Goal: Task Accomplishment & Management: Complete application form

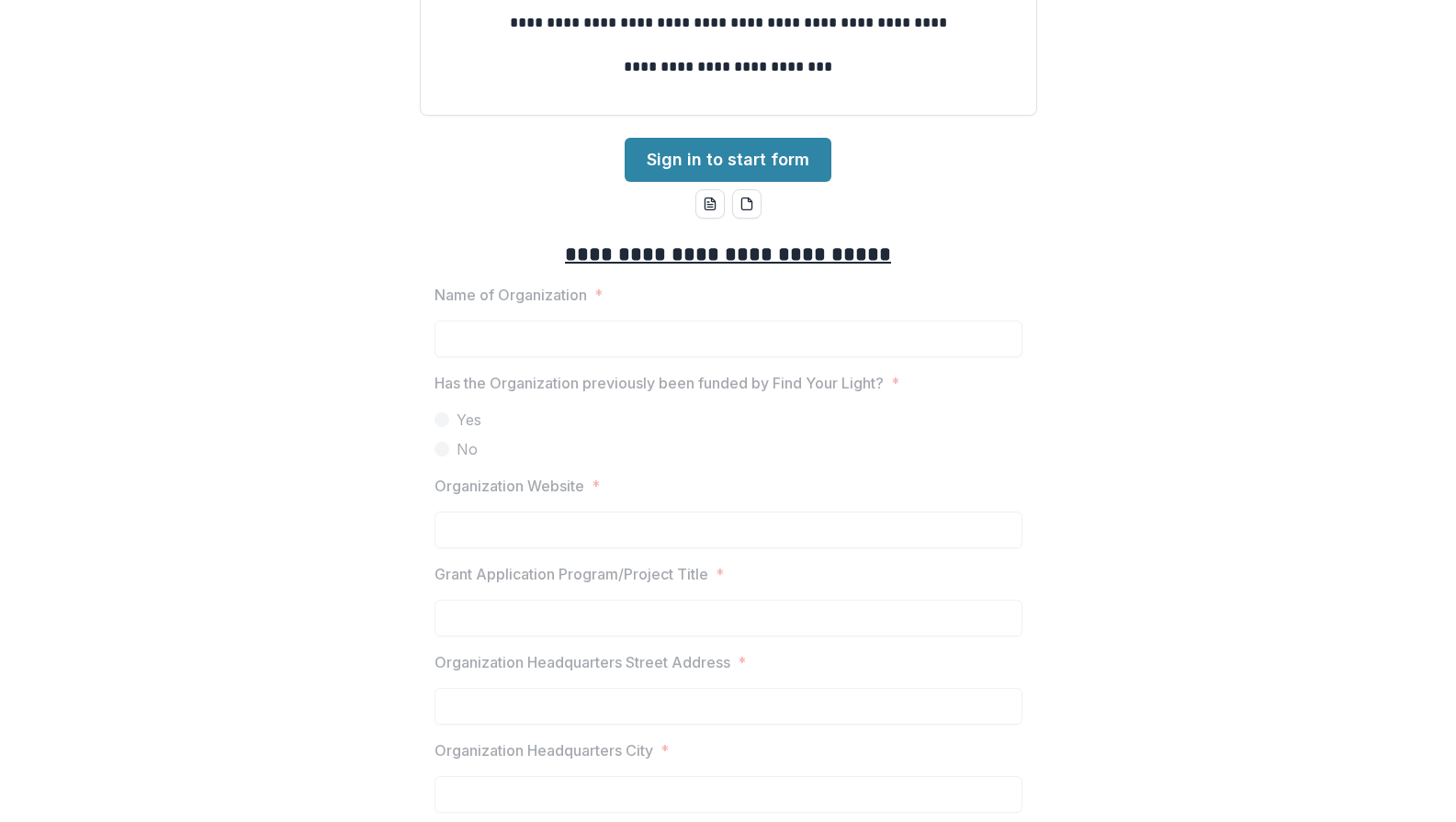
scroll to position [276, 0]
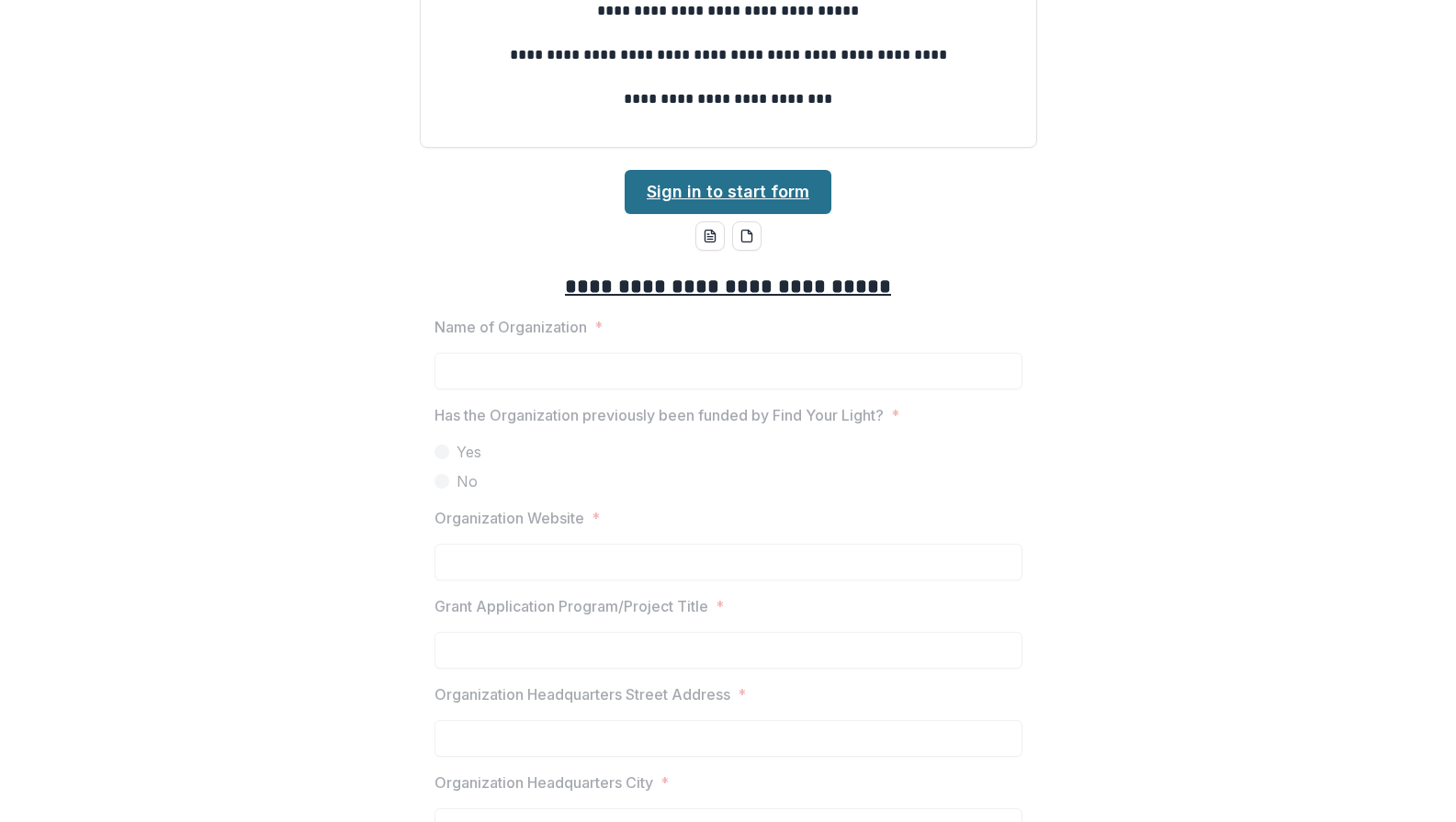
click at [792, 195] on link "Sign in to start form" at bounding box center [728, 192] width 207 height 44
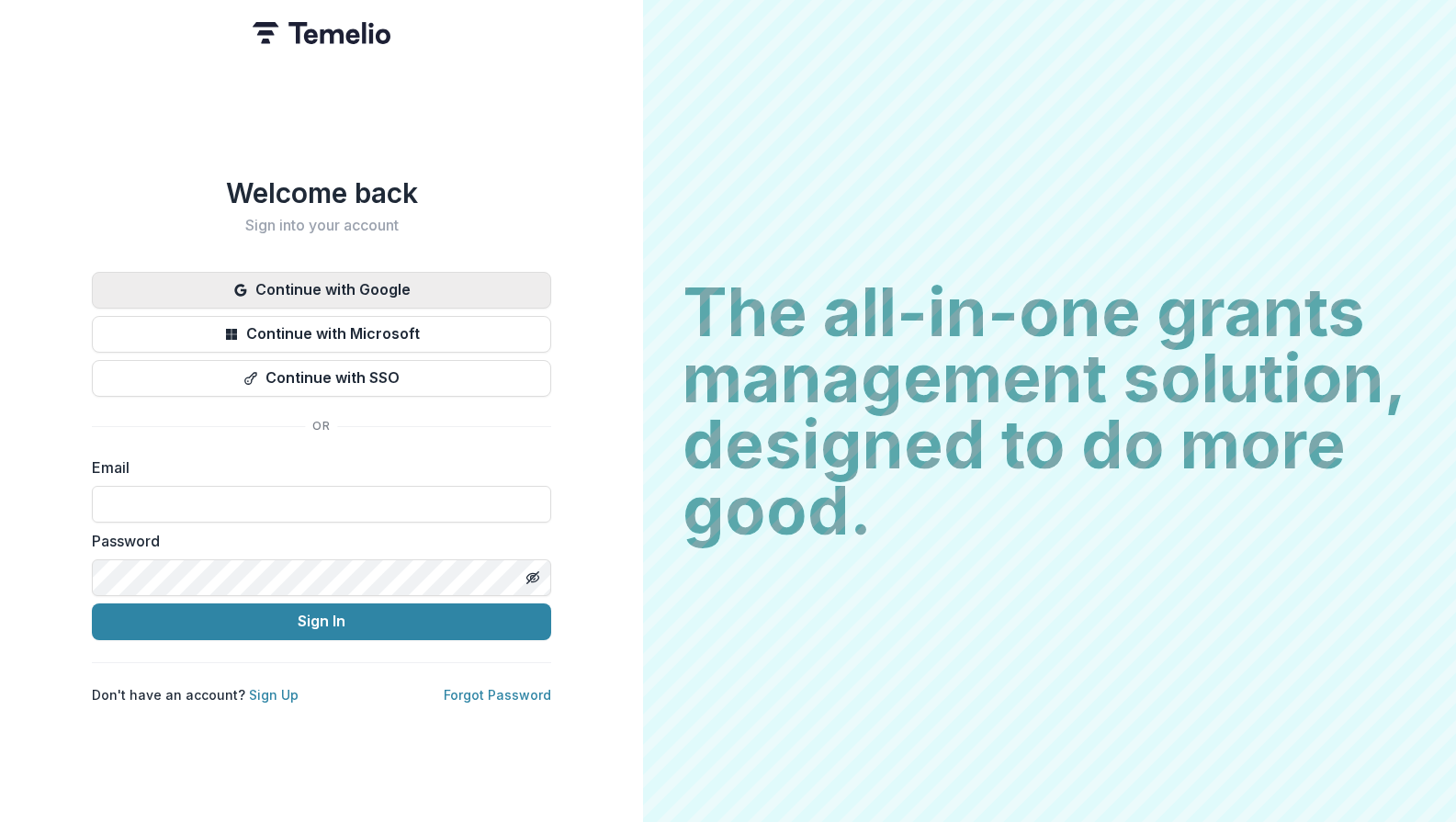
click at [405, 287] on button "Continue with Google" at bounding box center [321, 289] width 460 height 37
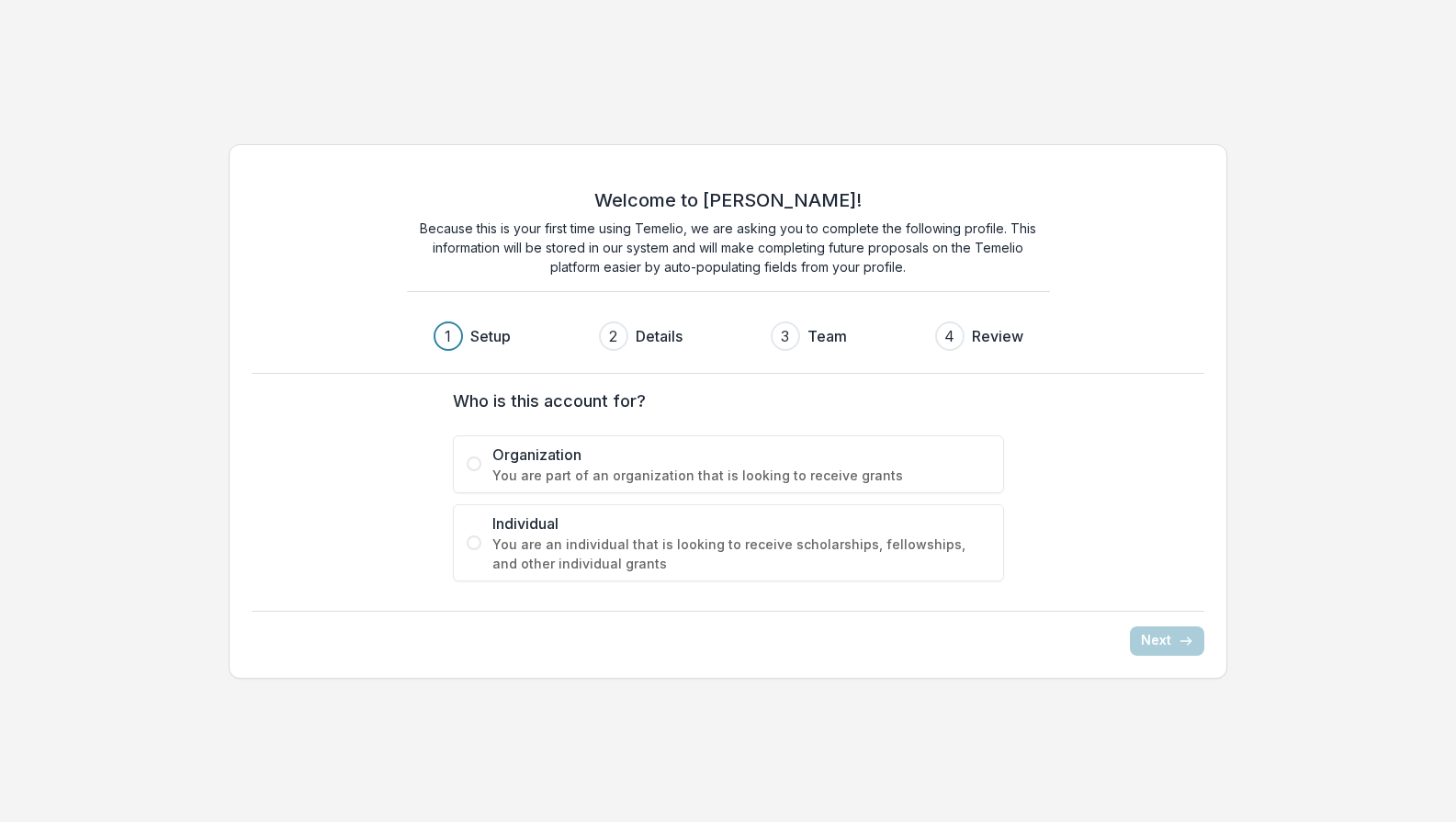
drag, startPoint x: 536, startPoint y: 460, endPoint x: 661, endPoint y: 481, distance: 126.8
click at [536, 460] on span "Organization" at bounding box center [741, 454] width 498 height 22
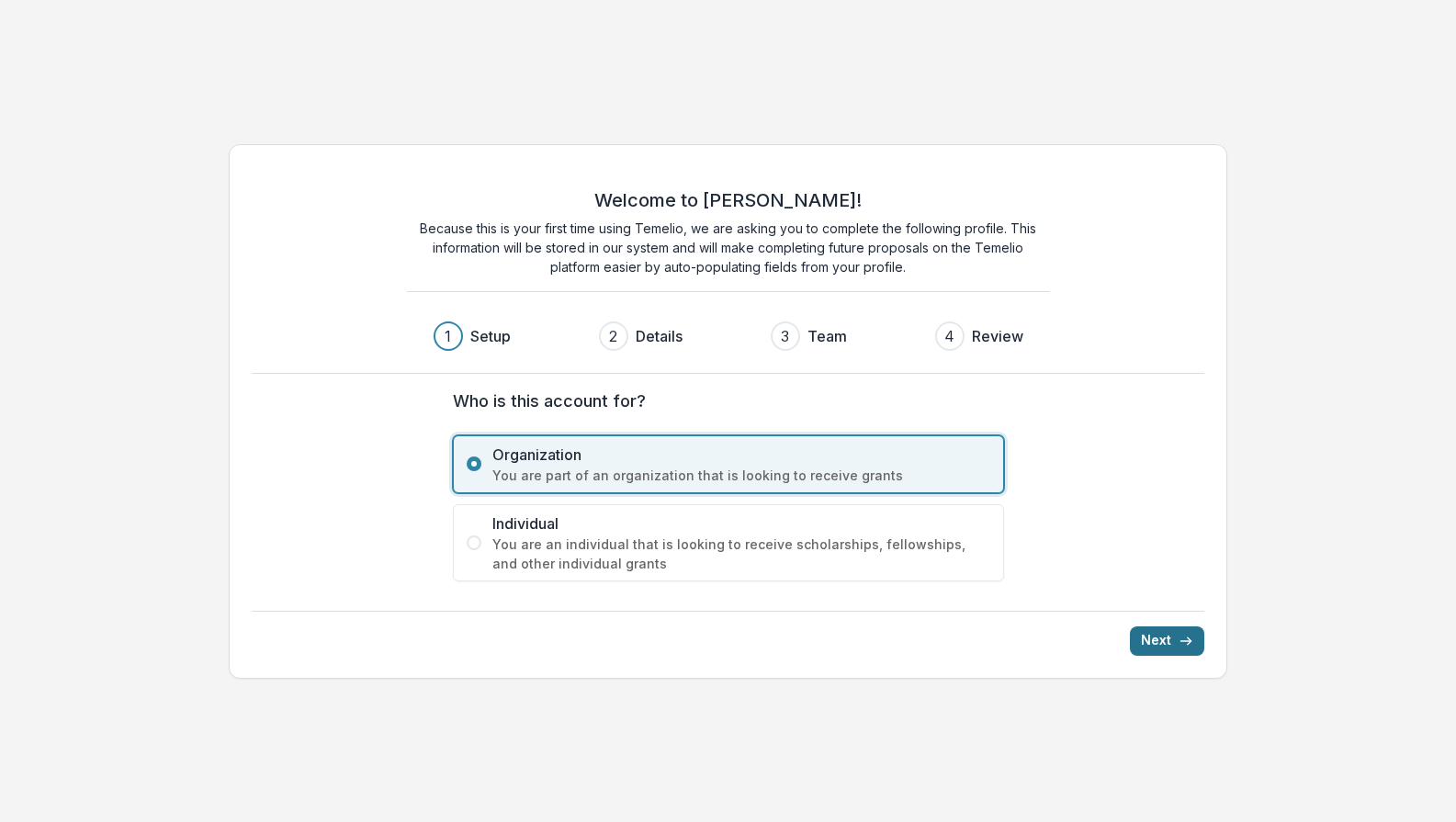
click at [1173, 649] on button "Next" at bounding box center [1166, 641] width 74 height 30
